Goal: Information Seeking & Learning: Learn about a topic

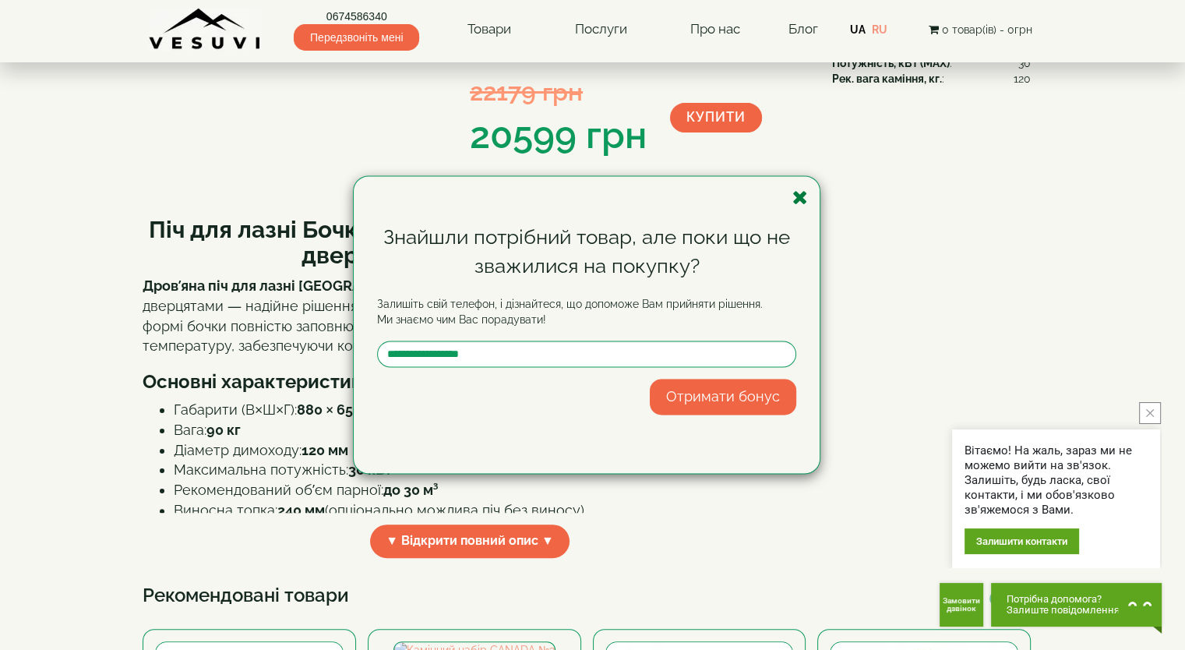
click at [801, 199] on icon "button" at bounding box center [801, 197] width 16 height 19
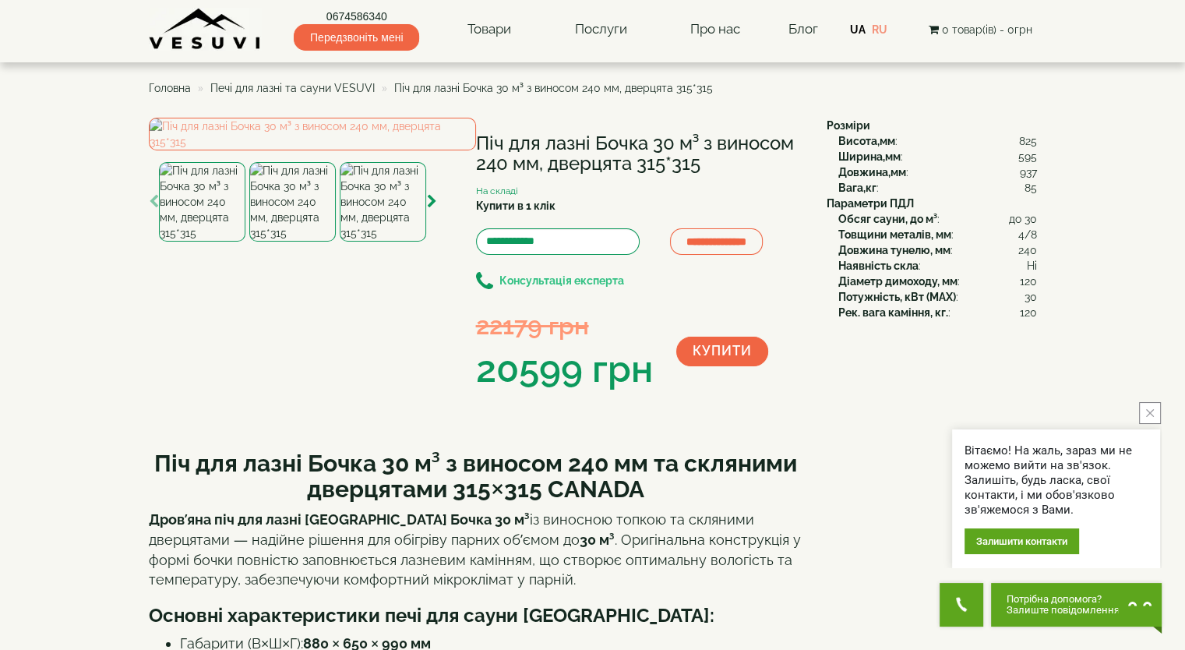
click at [599, 282] on b "Консультація експерта" at bounding box center [562, 281] width 125 height 12
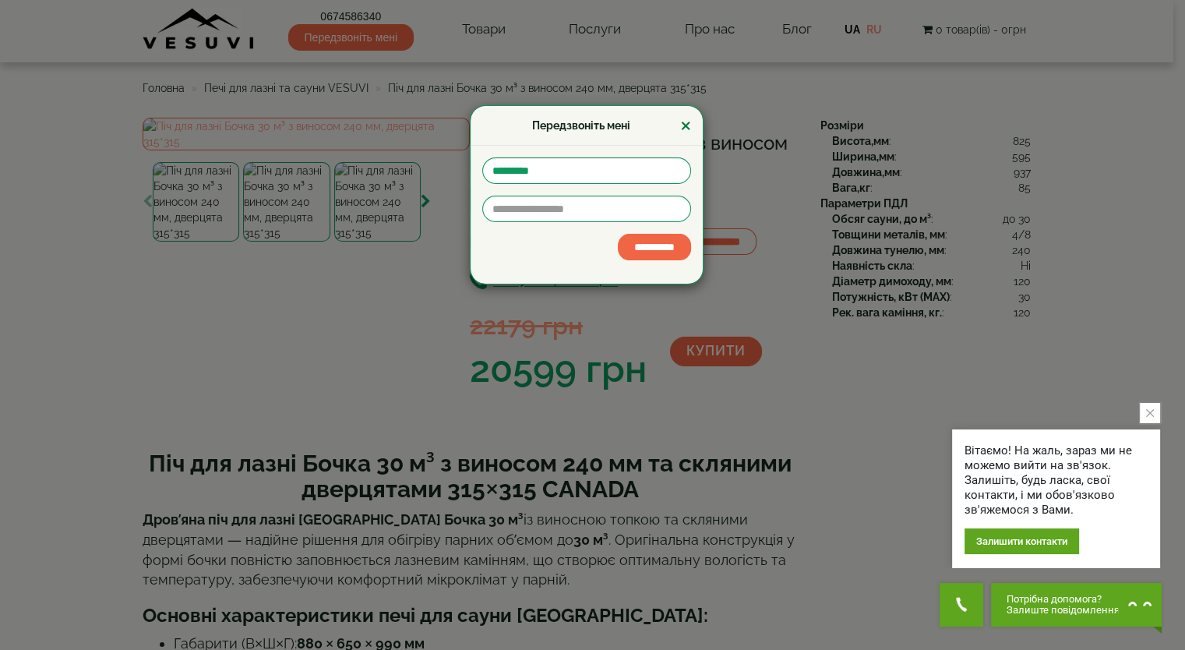
click at [690, 128] on button "×" at bounding box center [685, 125] width 11 height 19
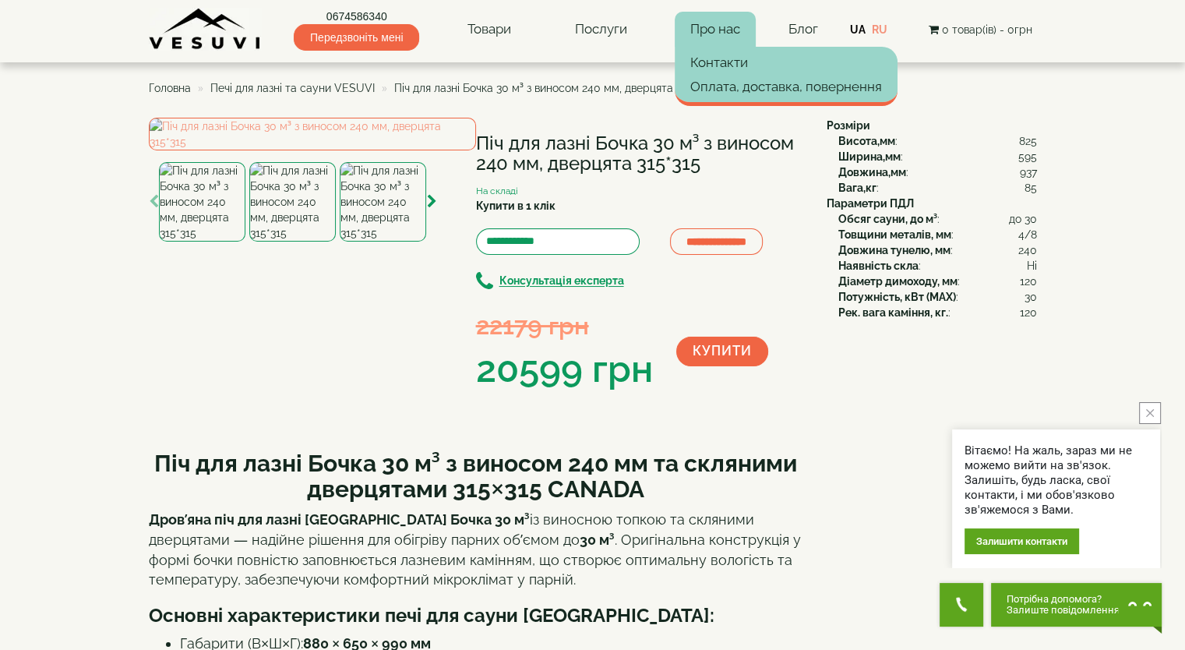
click at [729, 28] on link "Про нас" at bounding box center [715, 30] width 81 height 36
click at [736, 65] on link "Контакти" at bounding box center [786, 62] width 223 height 23
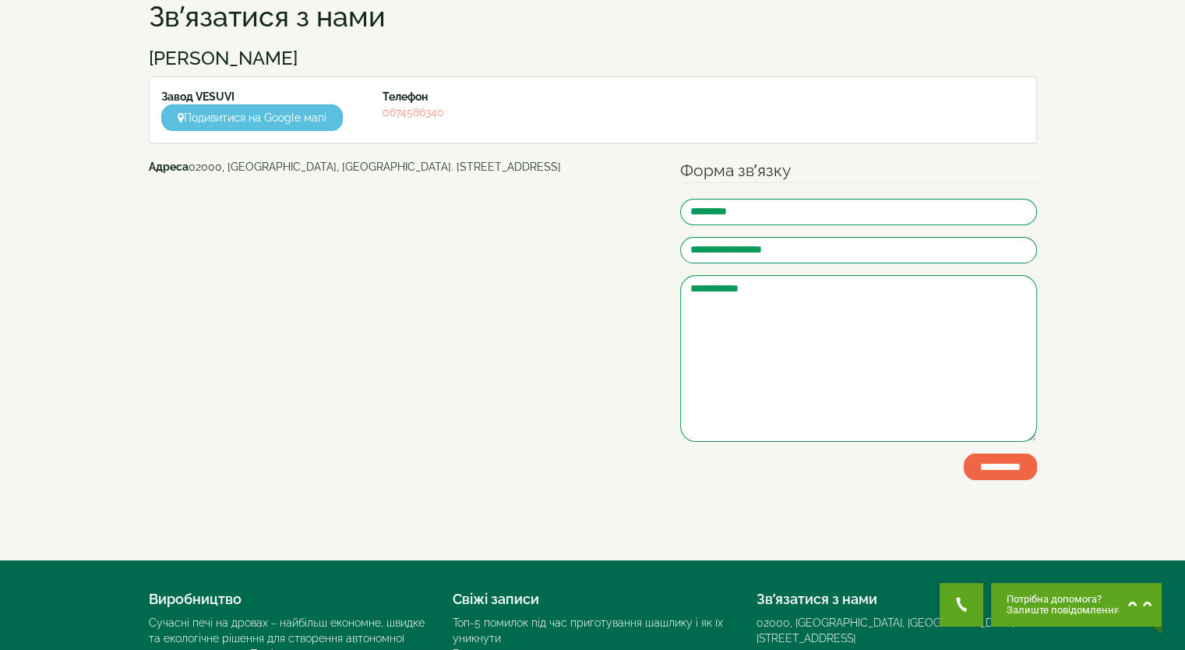
scroll to position [311, 0]
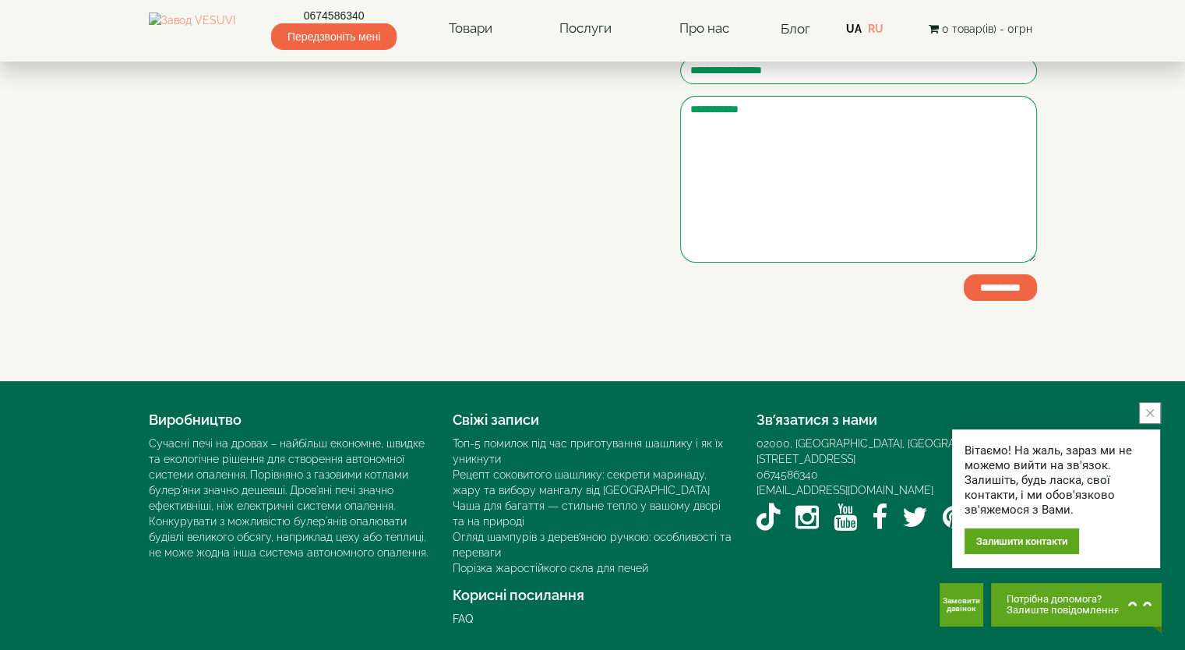
click at [1151, 411] on icon "close button" at bounding box center [1150, 413] width 8 height 8
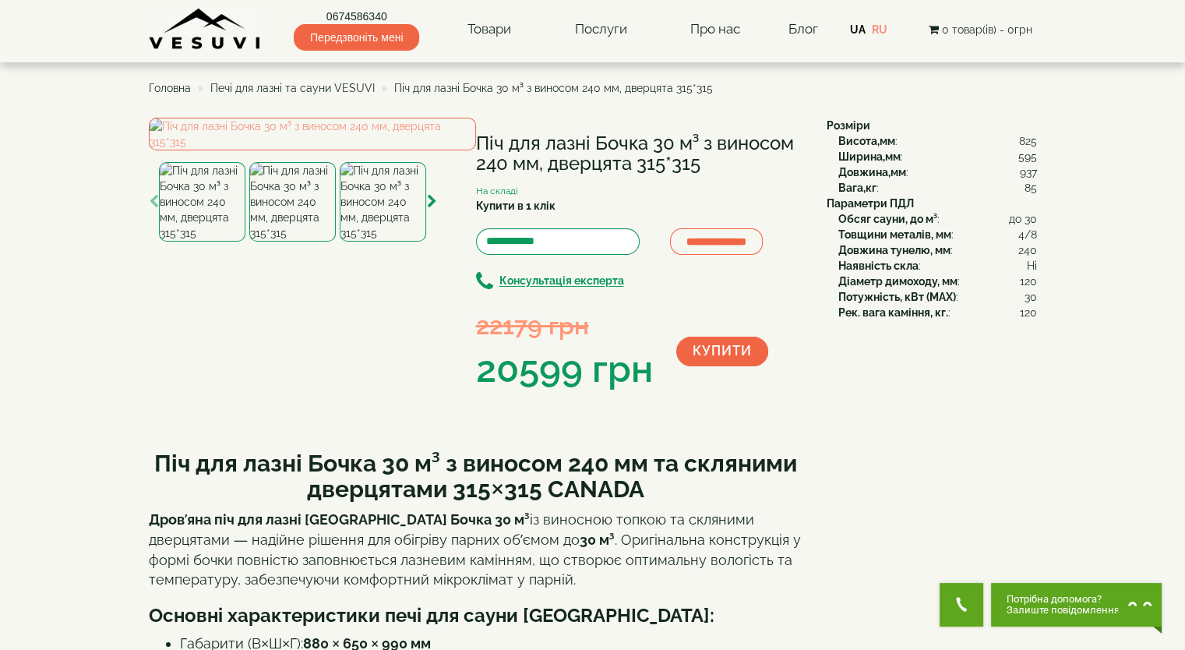
click at [701, 396] on div "**********" at bounding box center [482, 257] width 666 height 278
drag, startPoint x: 715, startPoint y: 85, endPoint x: 390, endPoint y: 85, distance: 325.7
click at [390, 85] on ul "Головна Печі для лазні та сауни VESUVI Піч для лазні Бочка 30 м³ з виносом 240 …" at bounding box center [593, 88] width 888 height 28
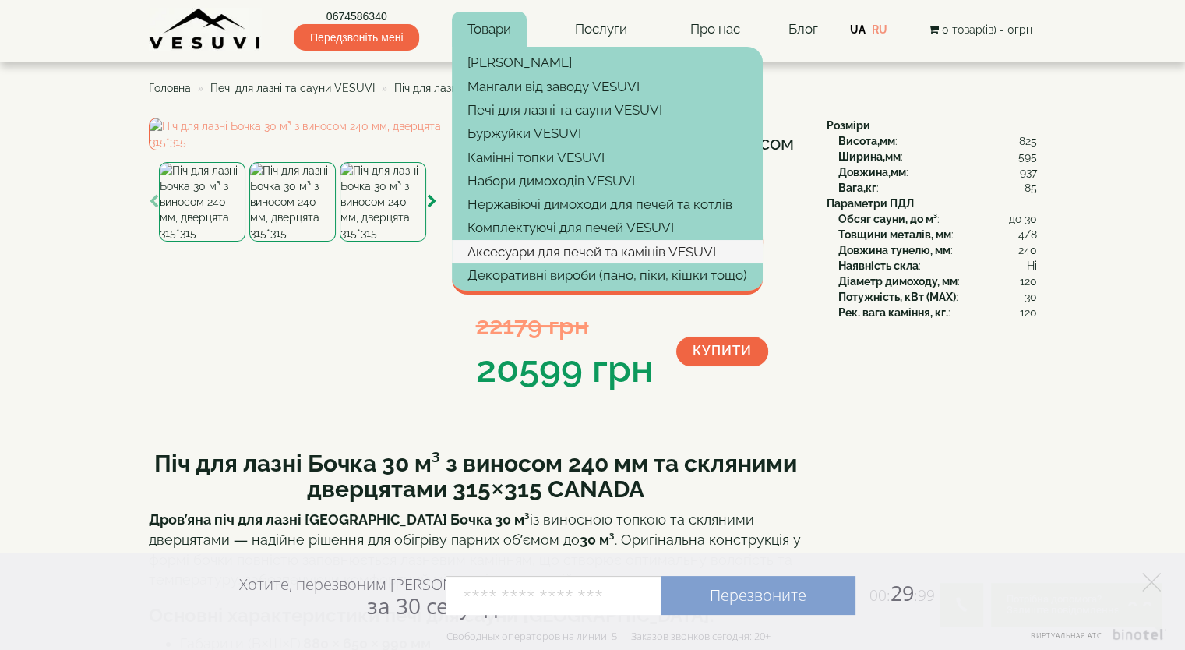
click at [522, 248] on link "Аксесуари для печей та камінів VESUVI" at bounding box center [607, 251] width 311 height 23
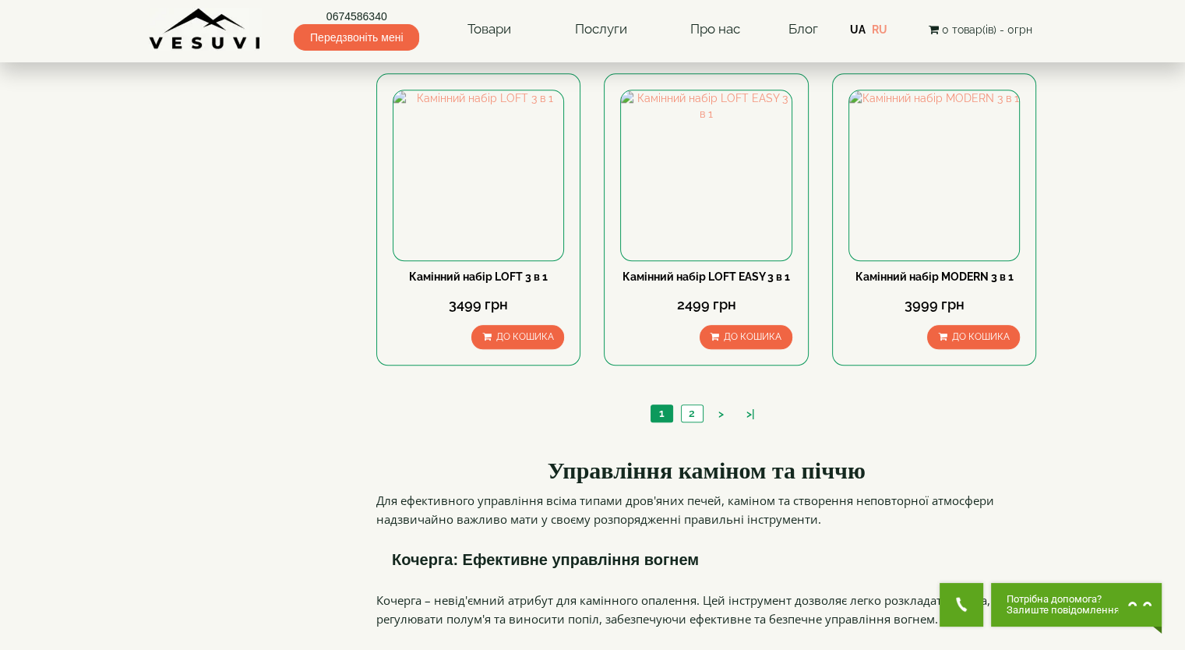
scroll to position [1403, 0]
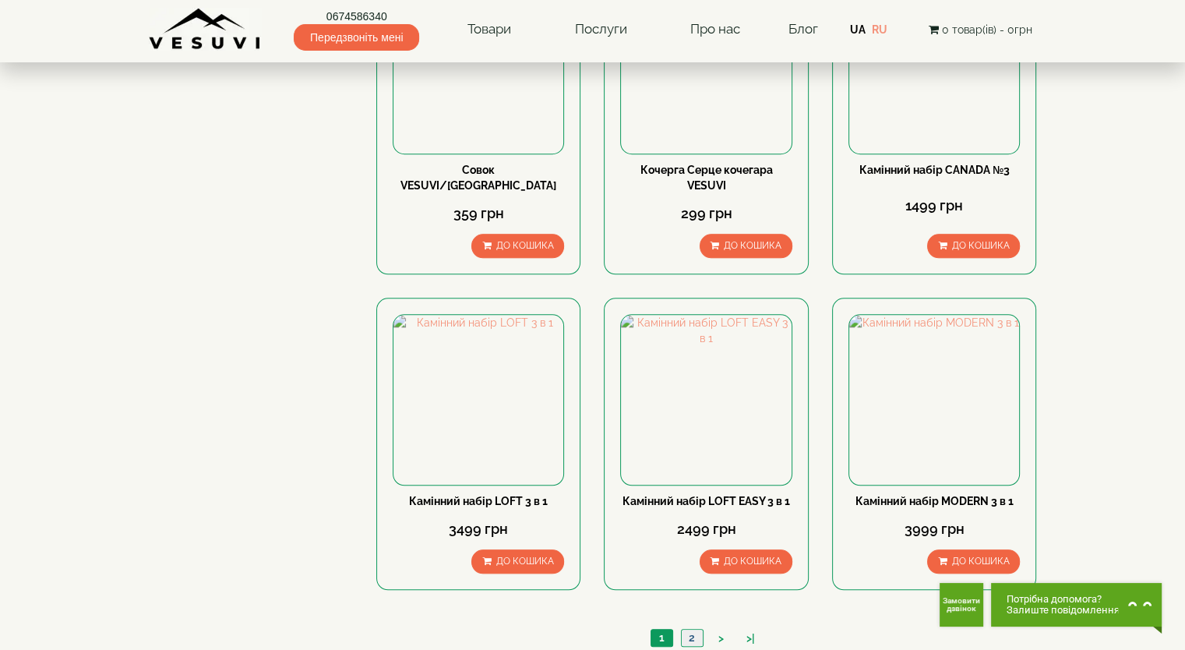
click at [685, 630] on link "2" at bounding box center [692, 638] width 22 height 16
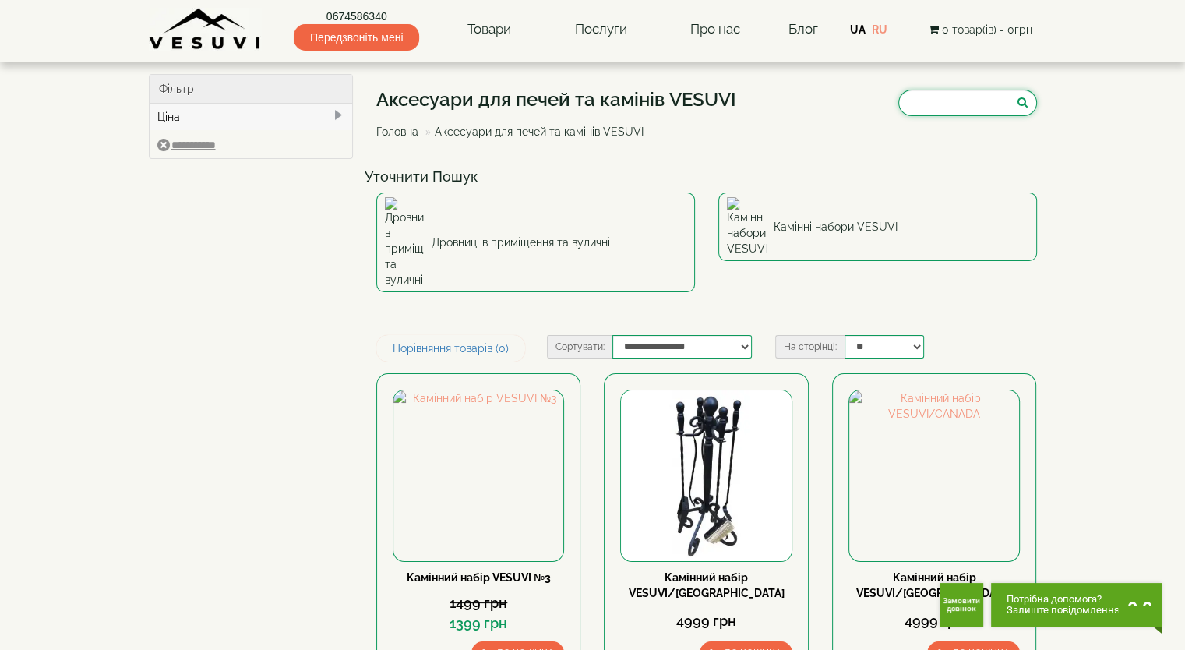
click at [970, 97] on input "search" at bounding box center [967, 103] width 139 height 26
type input "*******"
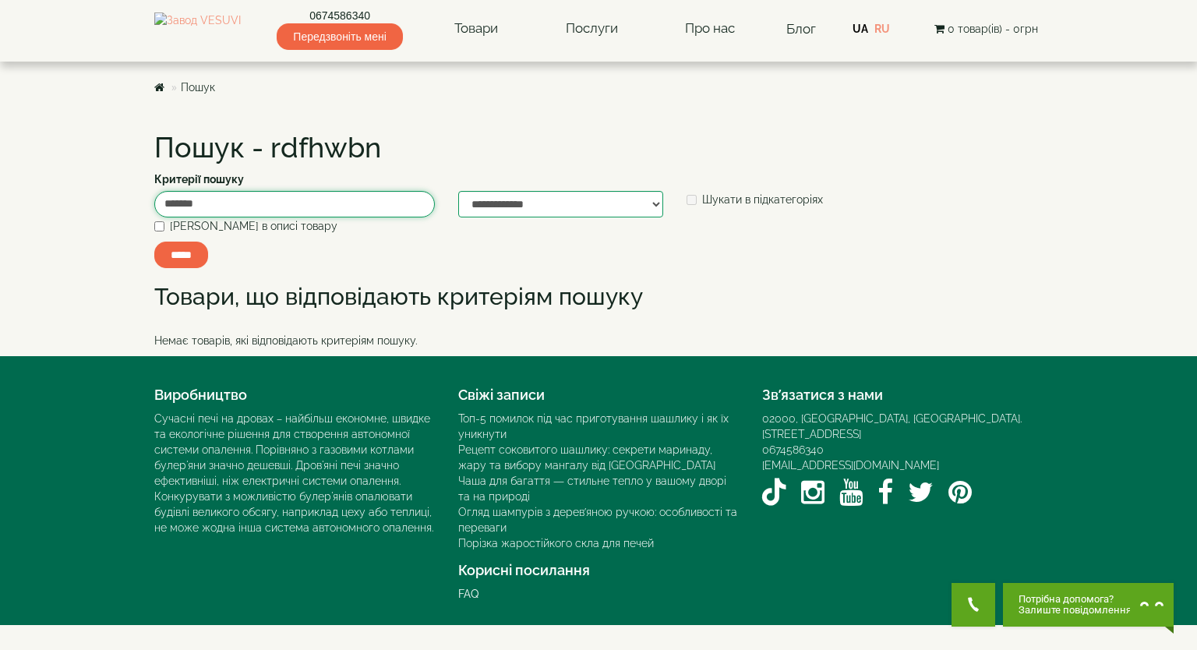
click at [264, 207] on input "*******" at bounding box center [294, 204] width 281 height 26
drag, startPoint x: 264, startPoint y: 207, endPoint x: 167, endPoint y: 186, distance: 99.5
click at [167, 186] on div "**********" at bounding box center [599, 236] width 912 height 239
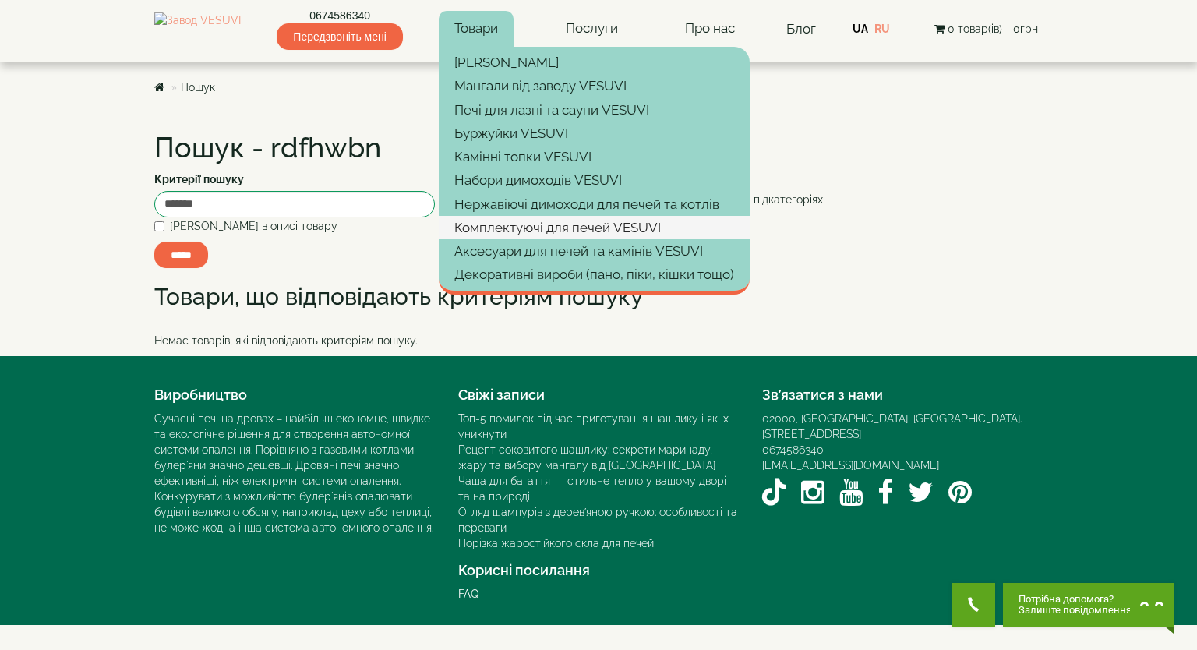
click at [531, 227] on link "Комплектуючі для печей VESUVI" at bounding box center [594, 227] width 311 height 23
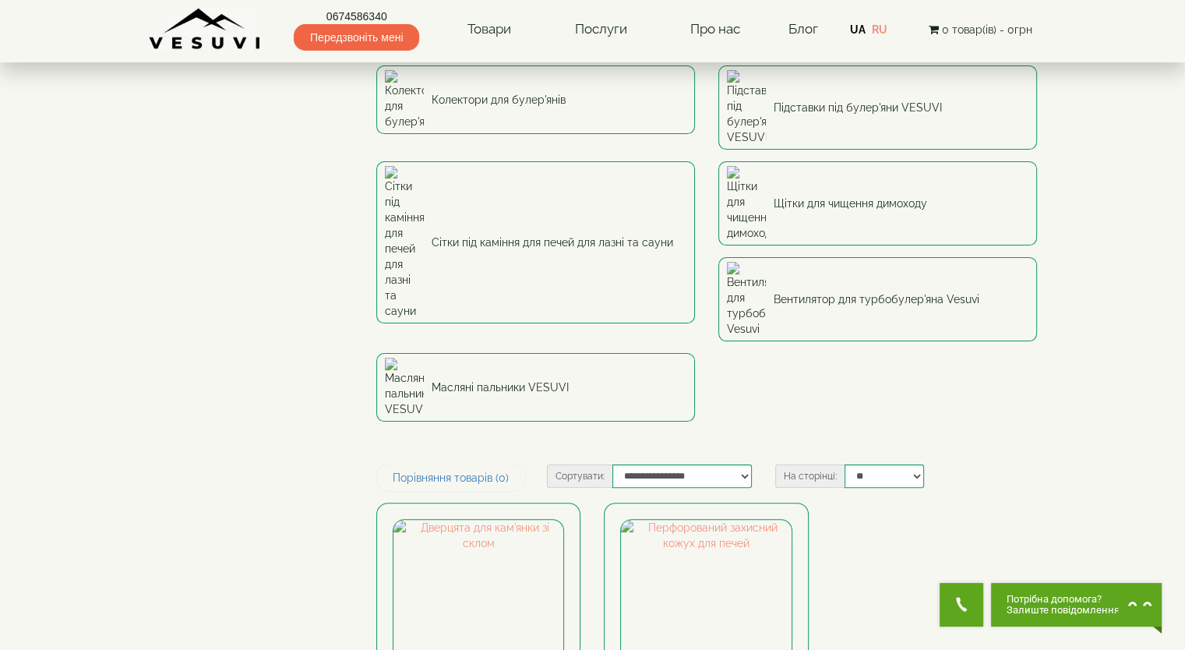
scroll to position [78, 0]
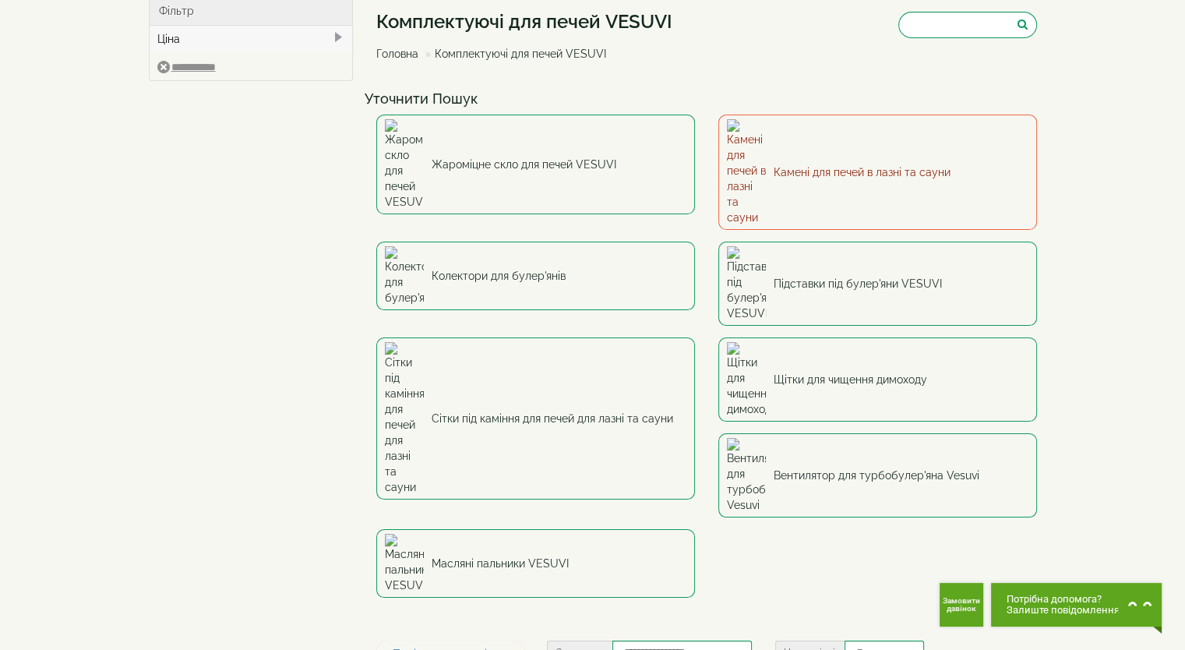
click at [827, 132] on link "Камені для печей в лазні та сауни" at bounding box center [877, 172] width 319 height 115
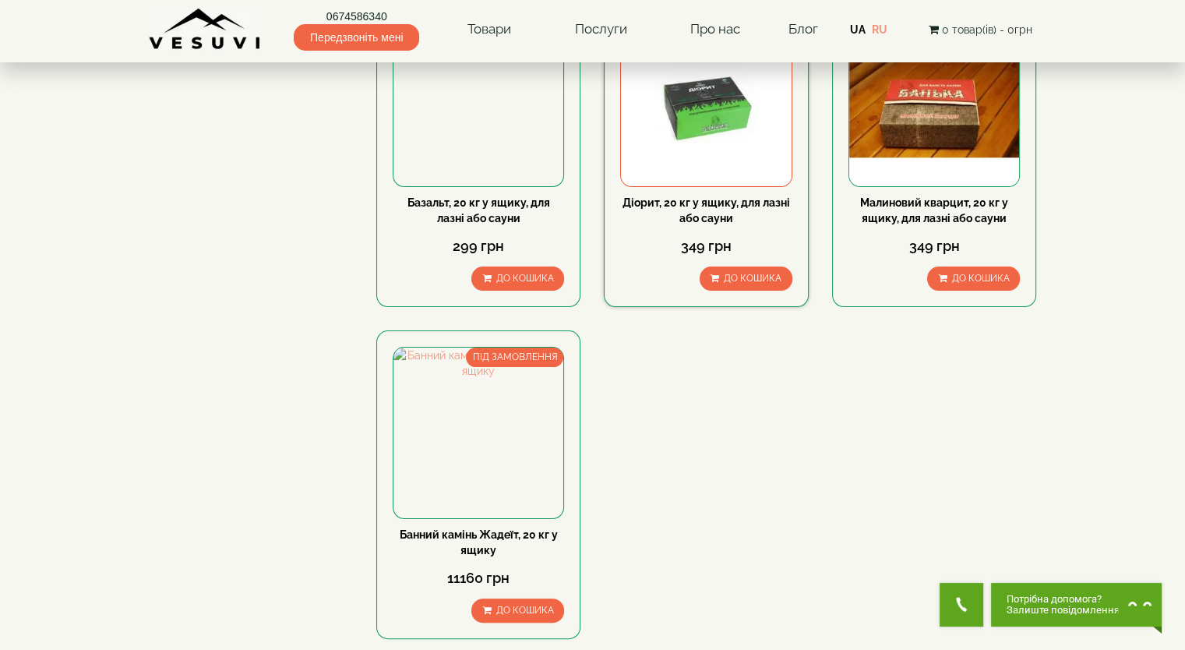
scroll to position [390, 0]
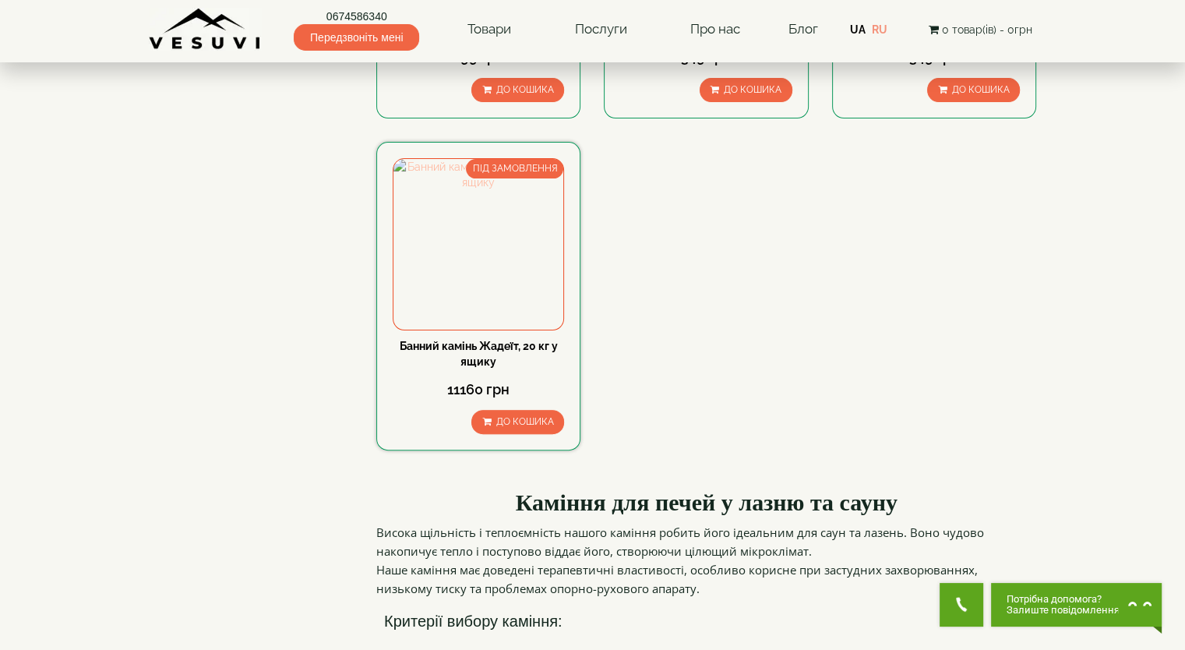
click at [468, 255] on img at bounding box center [479, 244] width 170 height 170
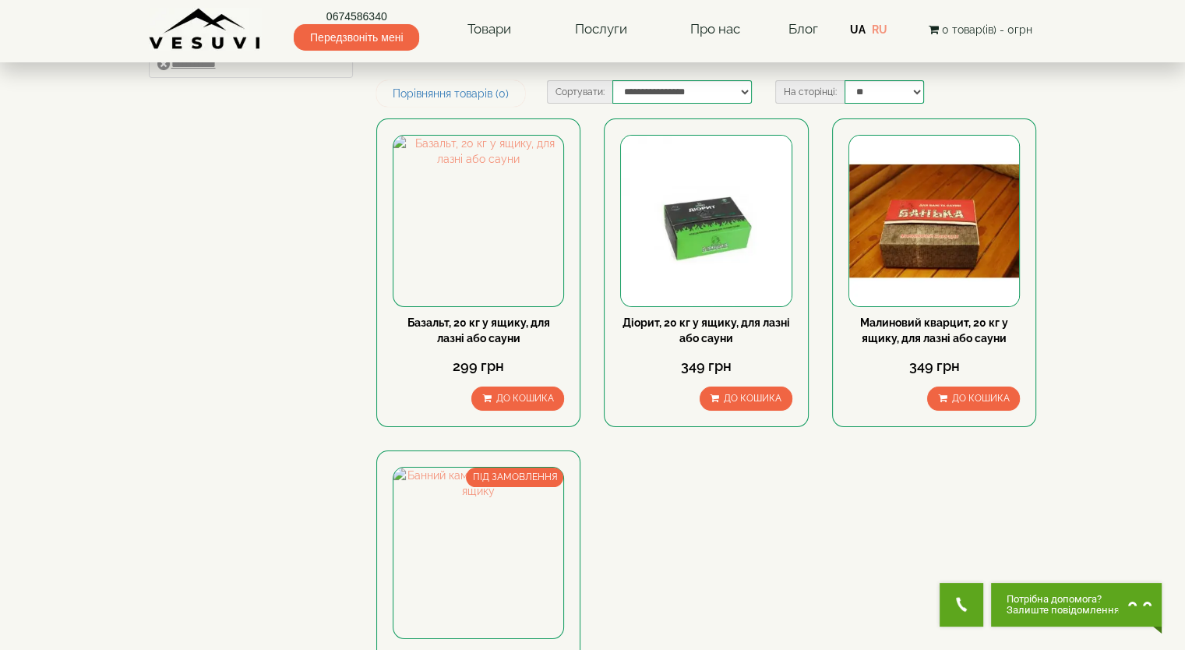
scroll to position [78, 0]
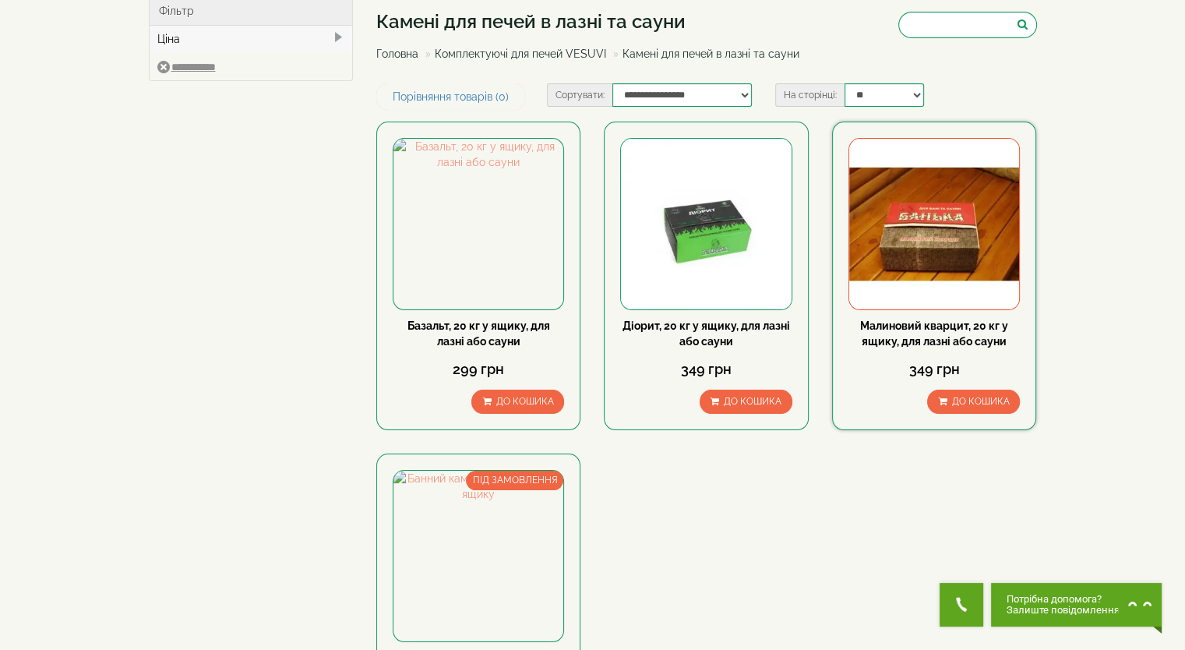
click at [911, 241] on img at bounding box center [934, 224] width 170 height 170
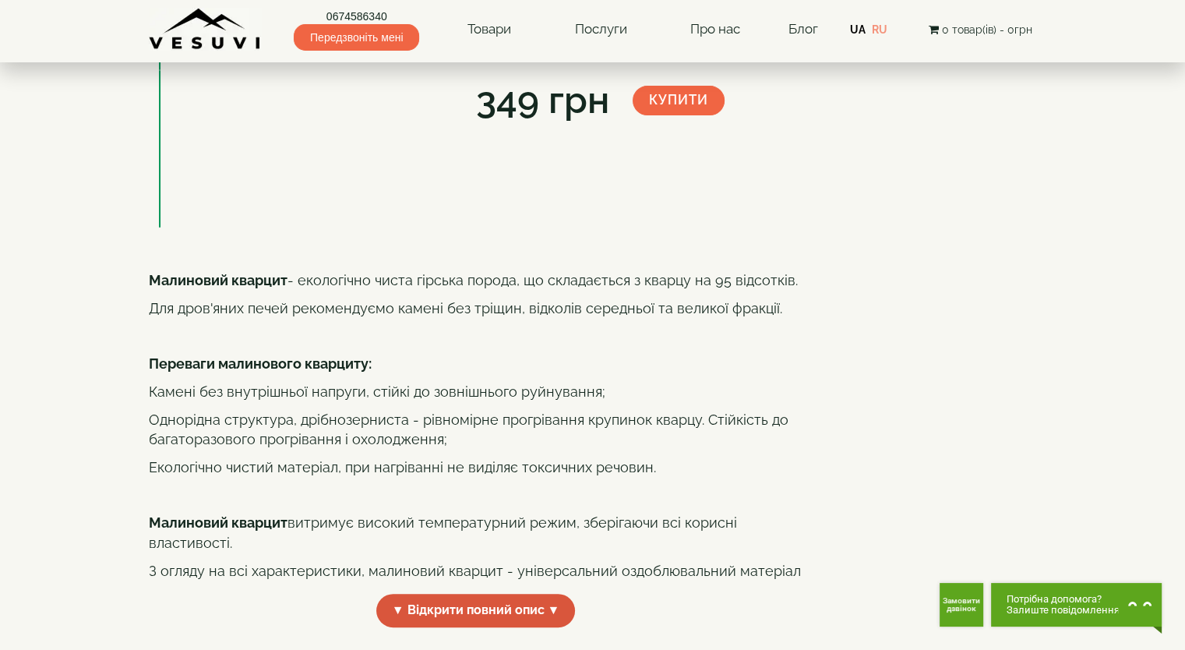
scroll to position [390, 0]
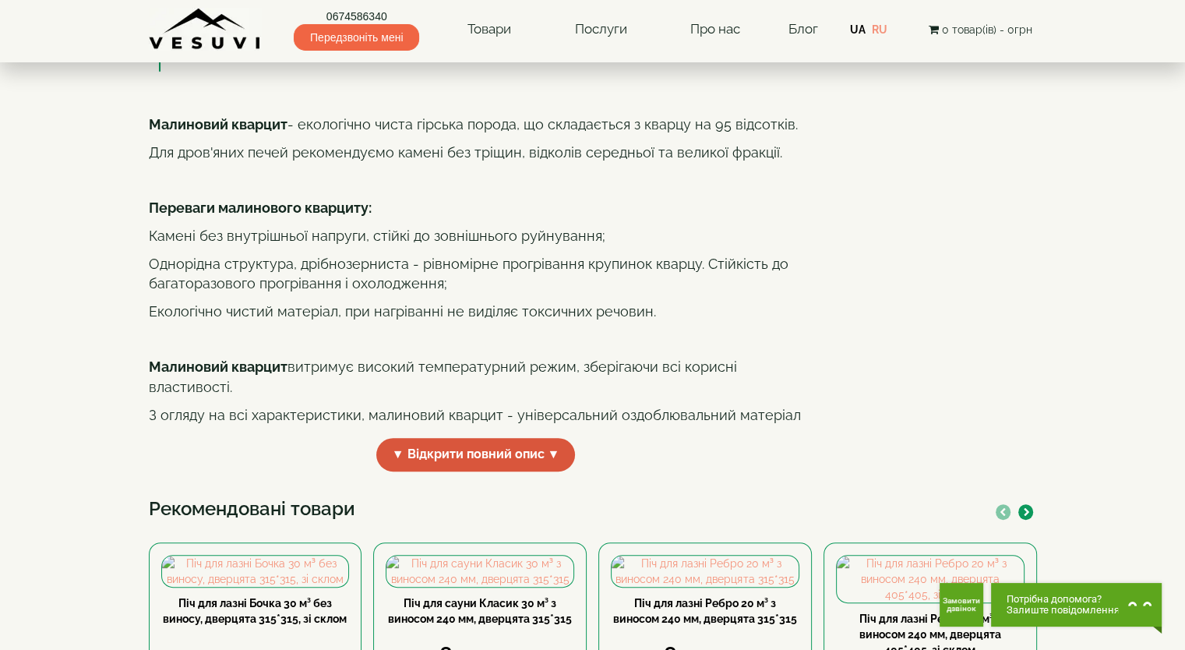
click at [502, 471] on span "▼ Відкрити повний опис ▼" at bounding box center [475, 455] width 199 height 34
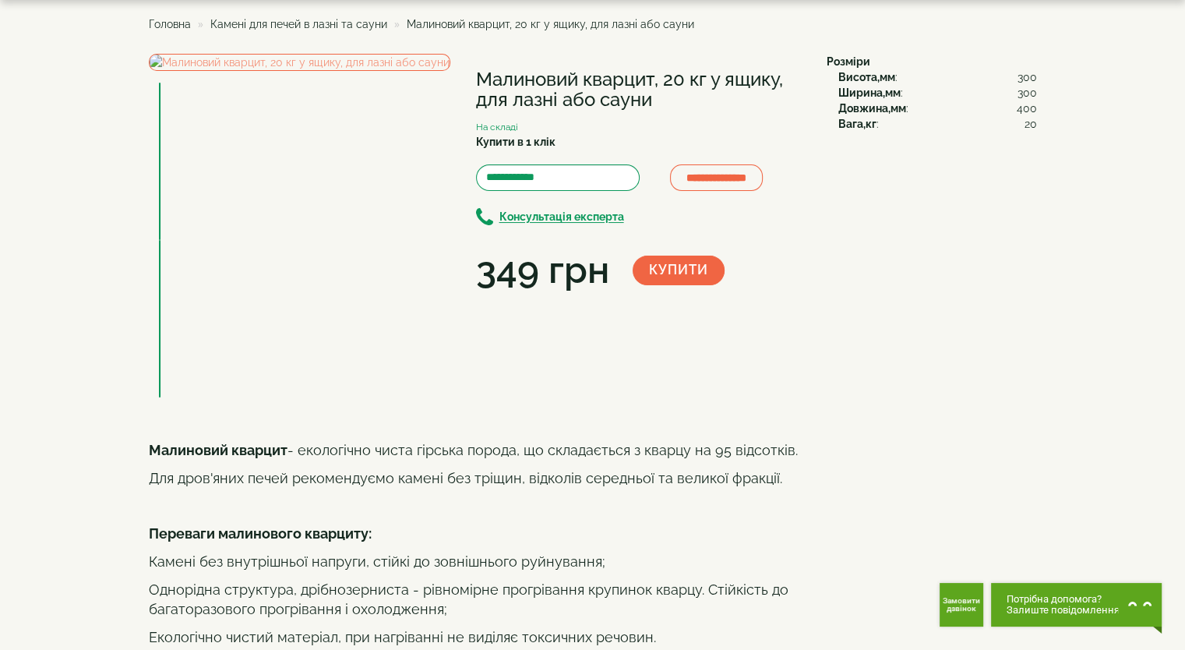
scroll to position [0, 0]
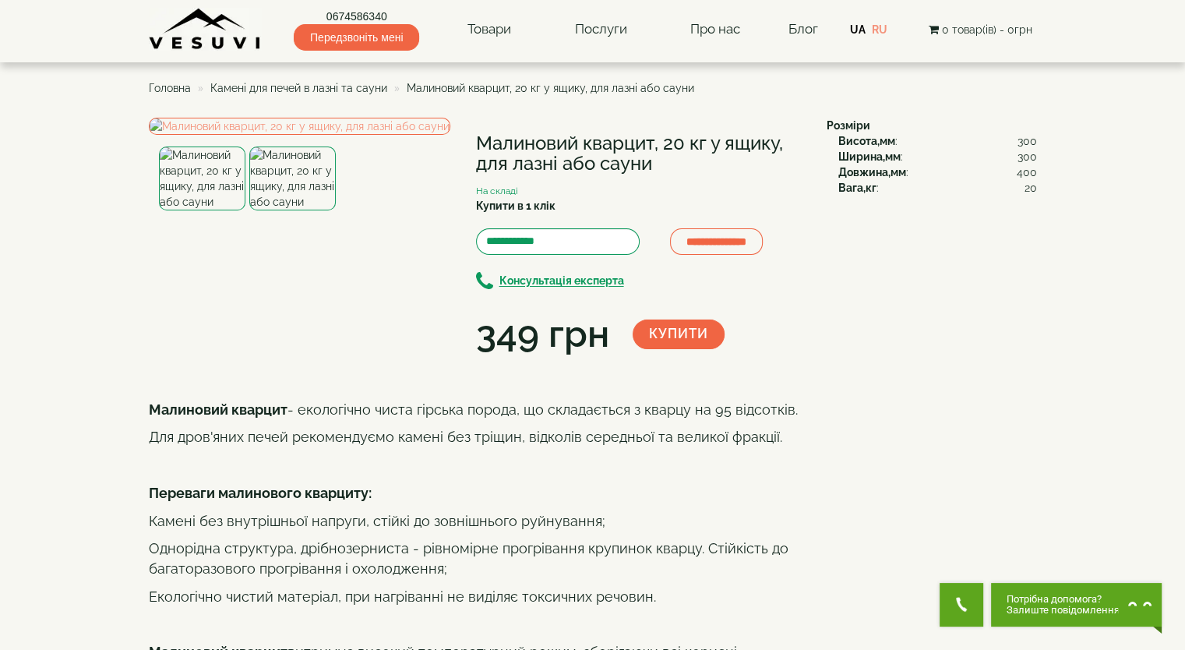
click at [274, 210] on img at bounding box center [292, 178] width 86 height 64
click at [383, 135] on img at bounding box center [300, 126] width 302 height 17
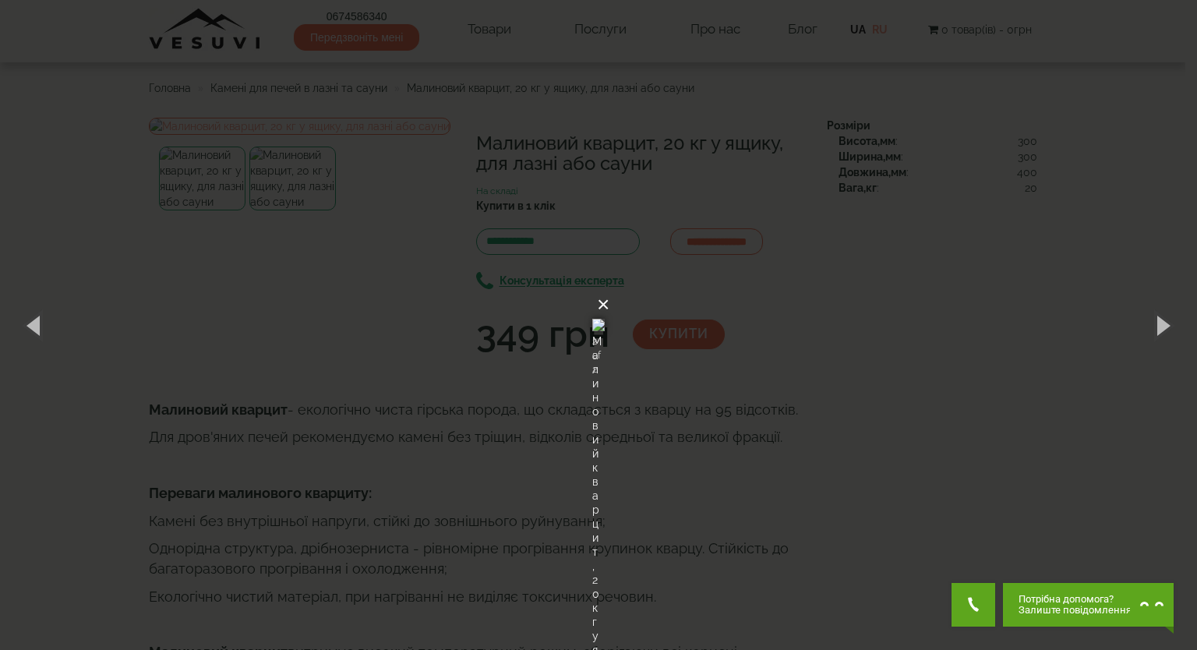
click at [609, 288] on button "×" at bounding box center [603, 305] width 12 height 34
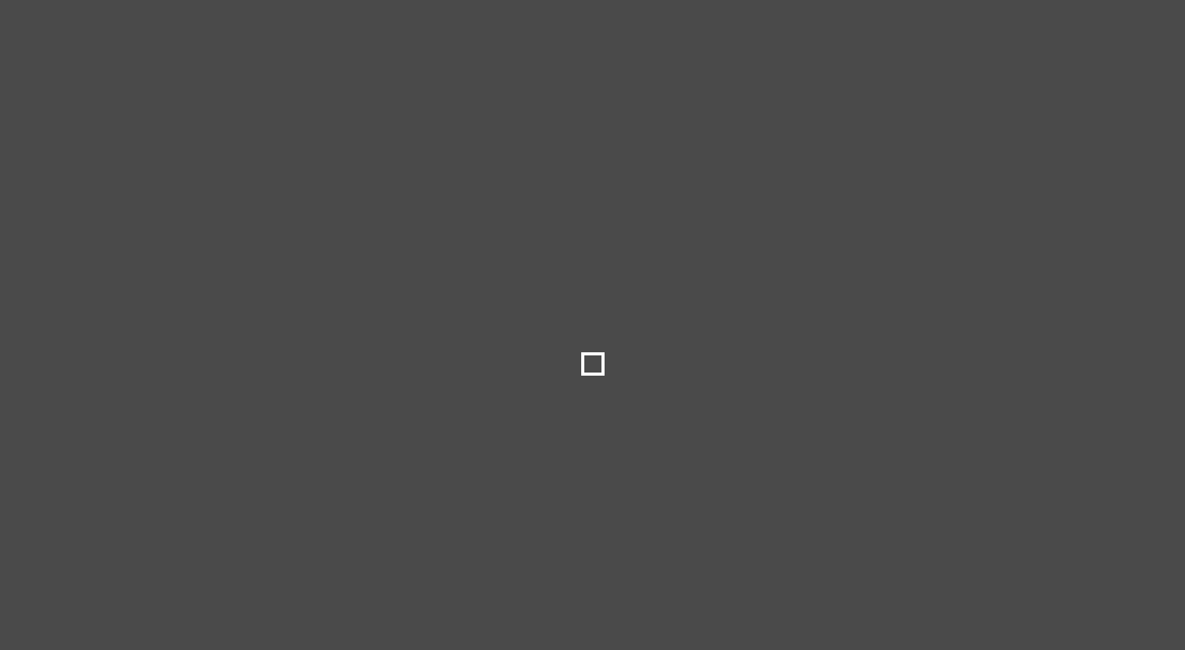
select select
